Goal: Navigation & Orientation: Find specific page/section

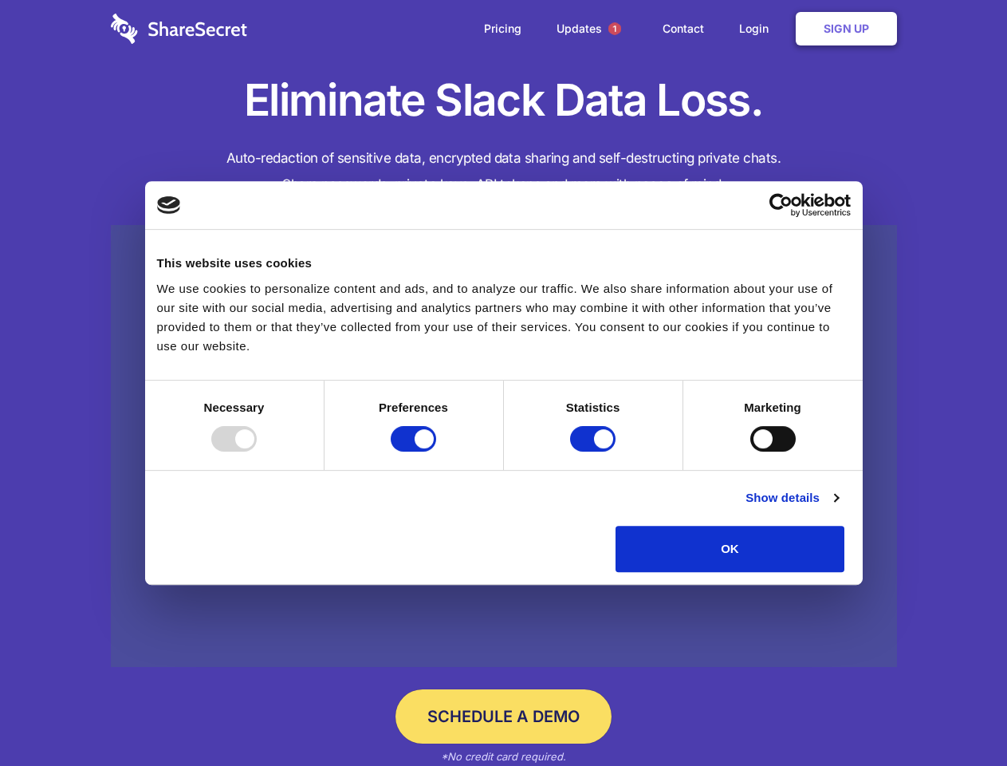
click at [257, 451] on div at bounding box center [233, 439] width 45 height 26
click at [436, 451] on input "Preferences" at bounding box center [413, 439] width 45 height 26
checkbox input "false"
click at [595, 451] on input "Statistics" at bounding box center [592, 439] width 45 height 26
checkbox input "false"
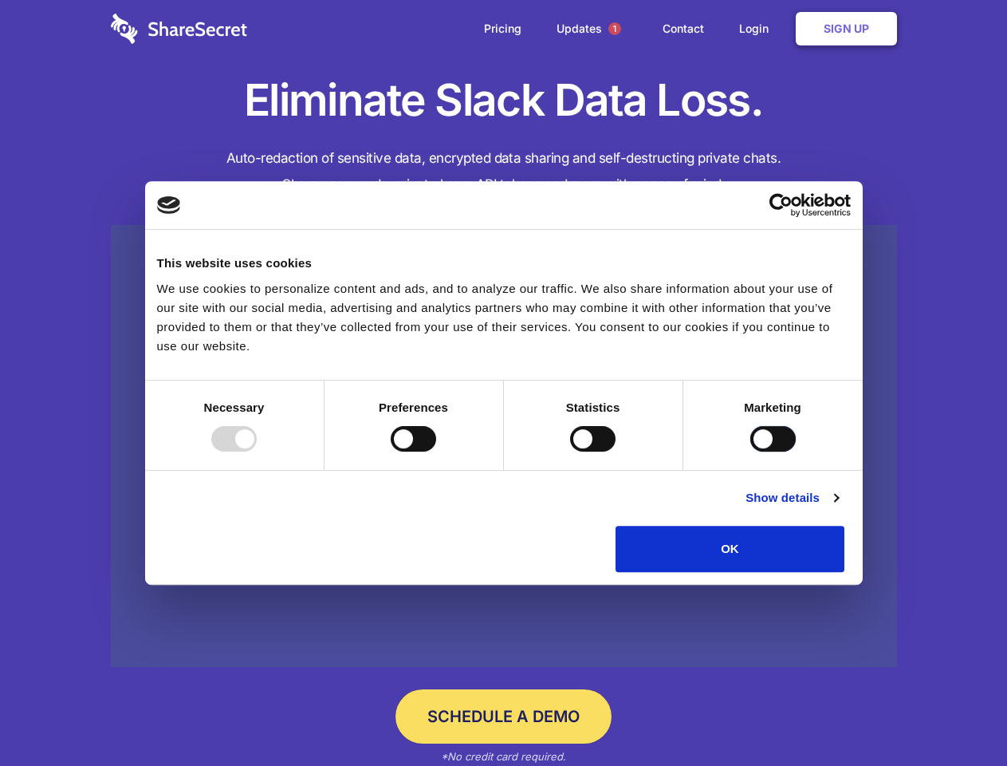
click at [751, 451] on input "Marketing" at bounding box center [773, 439] width 45 height 26
checkbox input "true"
click at [838, 507] on link "Show details" at bounding box center [792, 497] width 93 height 19
click at [0, 0] on li "Necessary 7 Necessary cookies help make a website usable by enabling basic func…" at bounding box center [0, 0] width 0 height 0
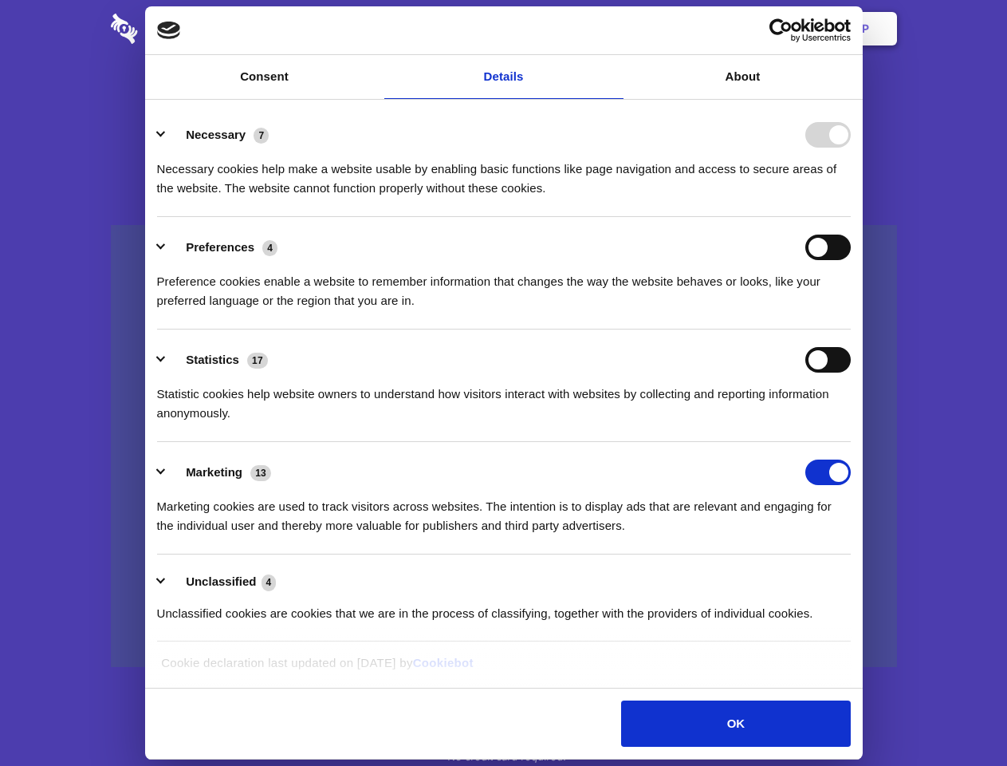
click at [614, 29] on span "1" at bounding box center [615, 28] width 13 height 13
